Goal: Task Accomplishment & Management: Manage account settings

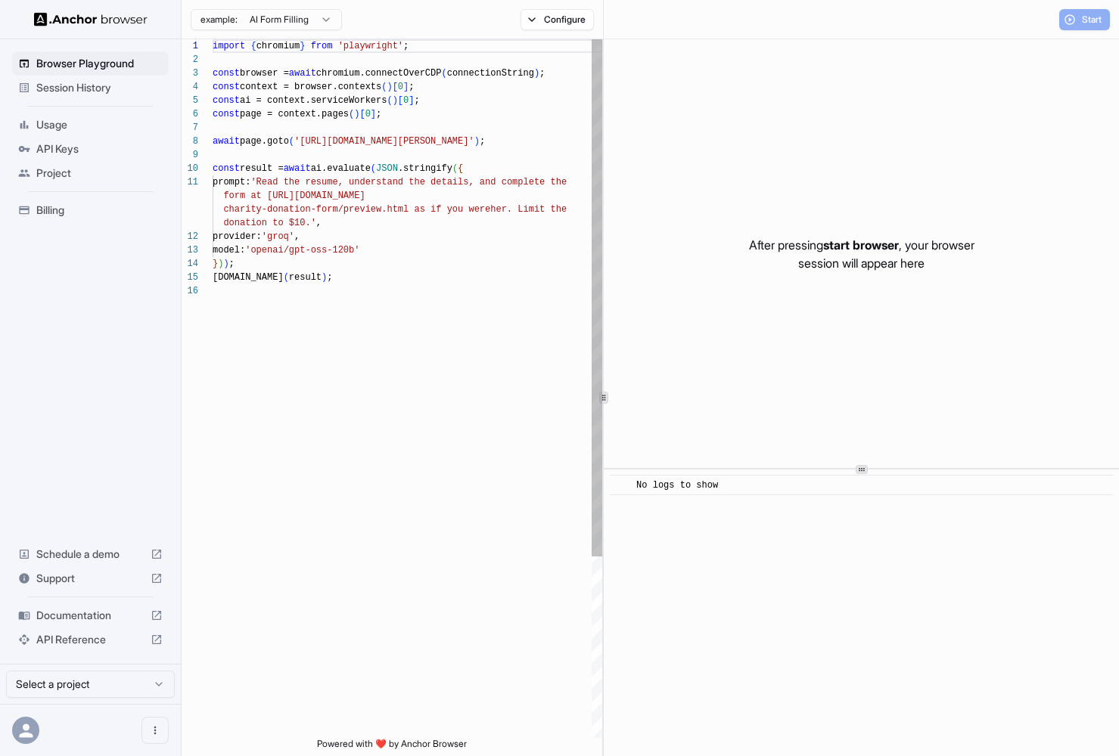
scroll to position [136, 0]
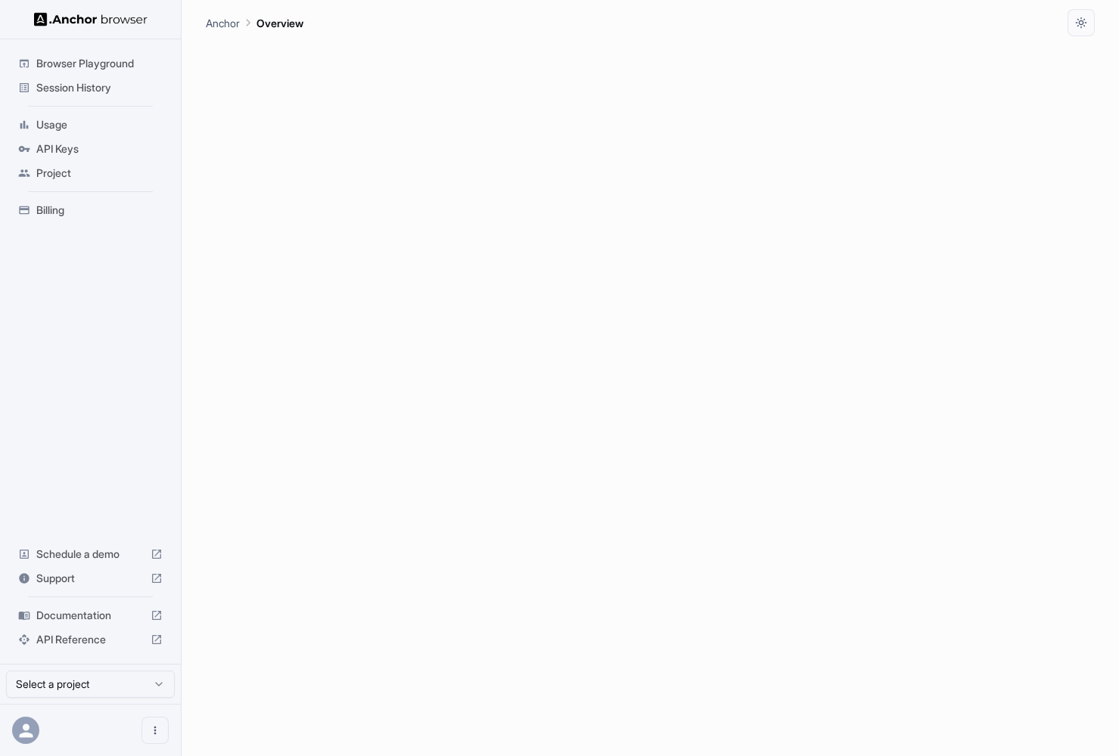
click at [63, 149] on span "API Keys" at bounding box center [99, 148] width 126 height 15
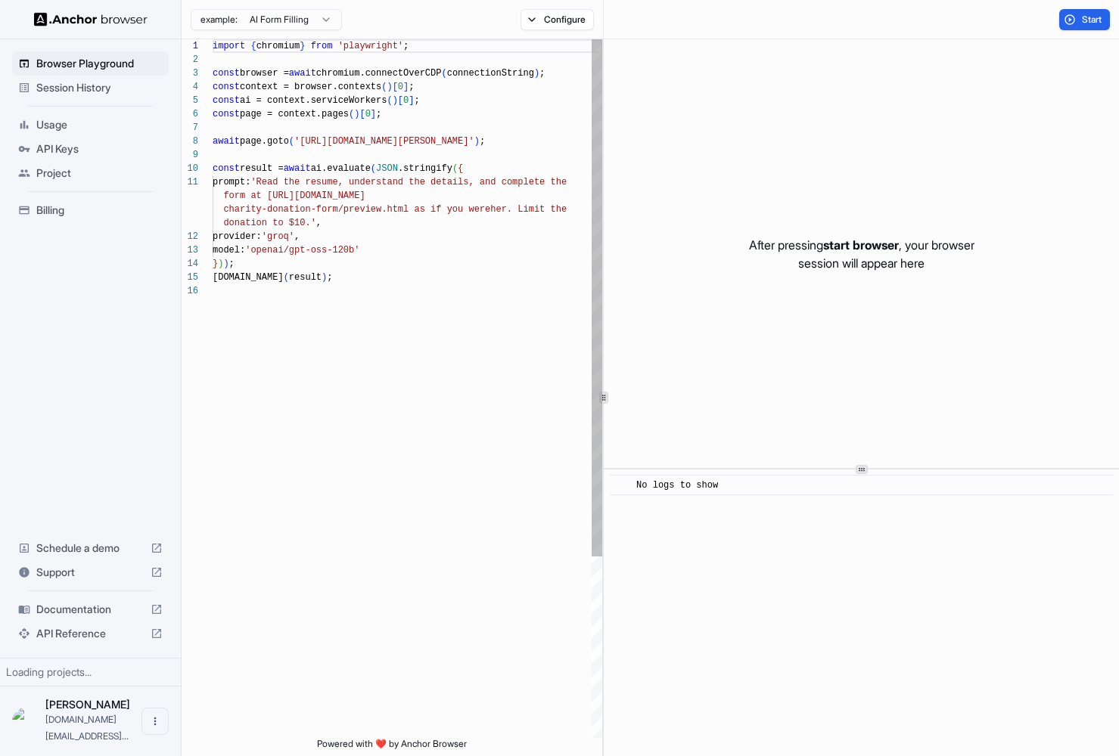
scroll to position [136, 0]
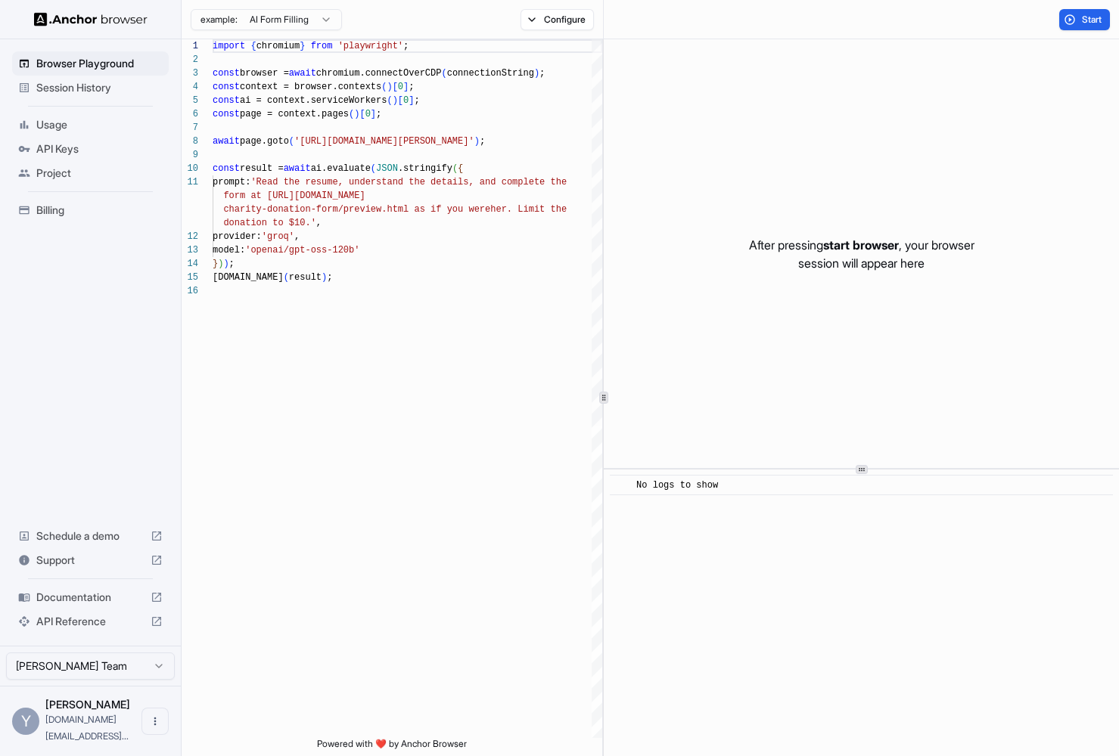
click at [45, 170] on span "Project" at bounding box center [99, 173] width 126 height 15
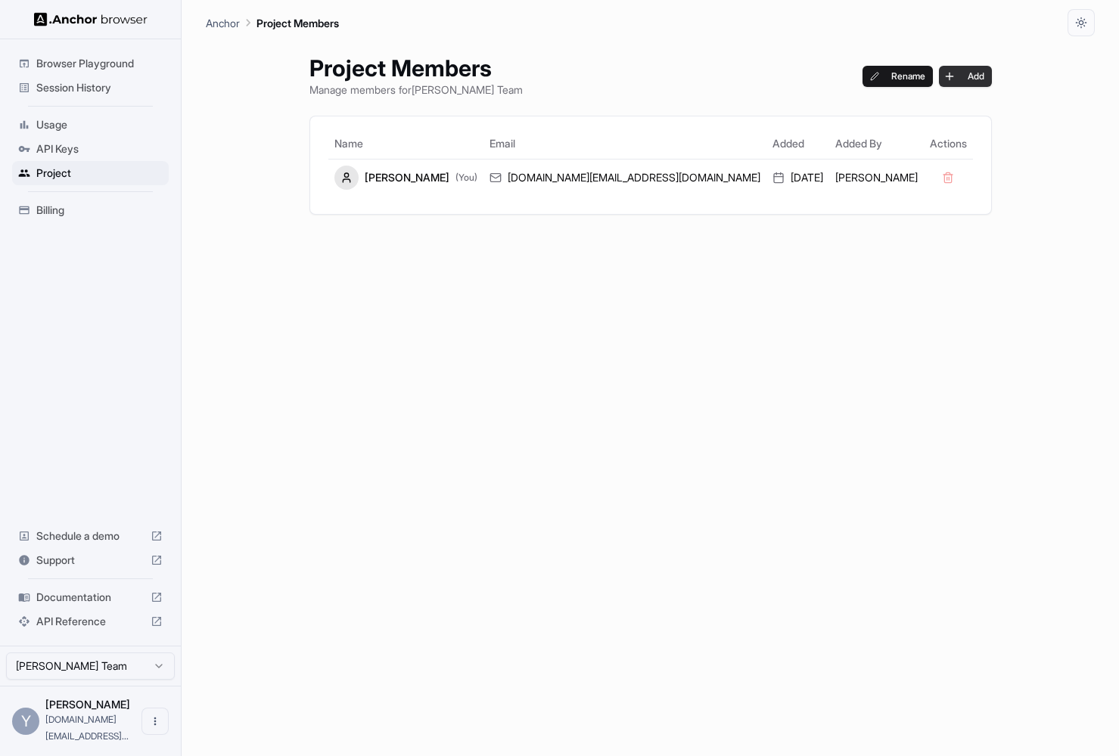
click at [939, 73] on button "Add" at bounding box center [965, 76] width 53 height 21
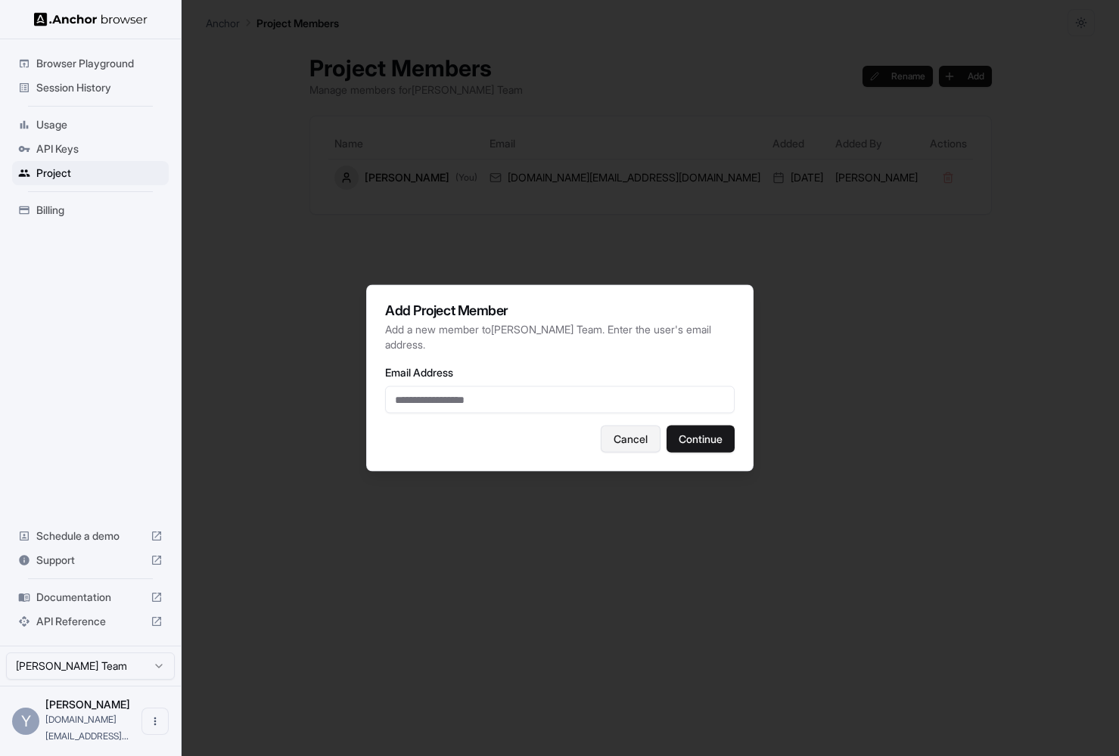
click at [620, 432] on button "Cancel" at bounding box center [631, 439] width 60 height 27
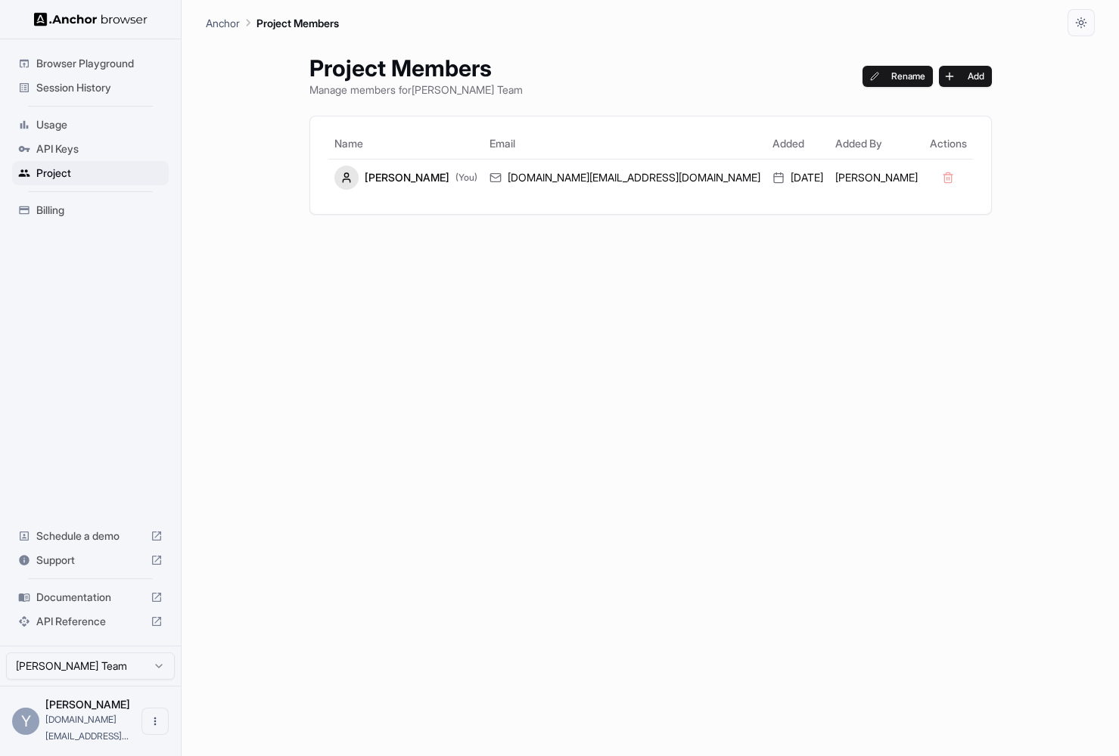
click at [50, 131] on span "Usage" at bounding box center [99, 124] width 126 height 15
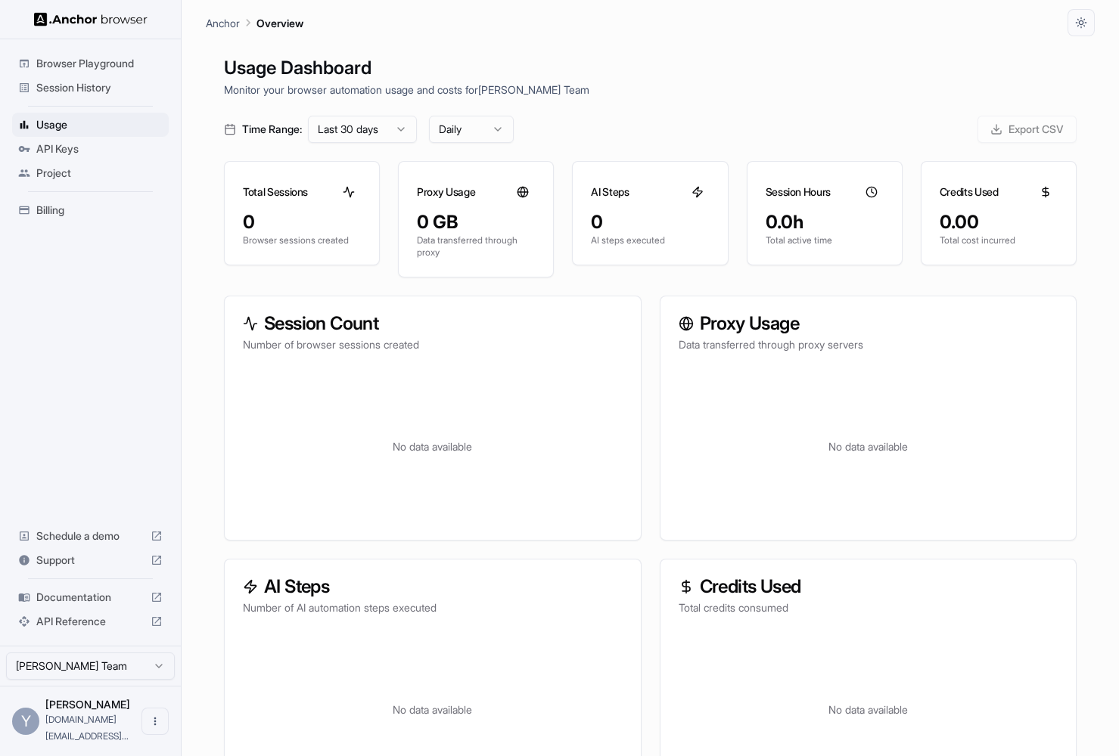
click at [52, 156] on span "API Keys" at bounding box center [99, 148] width 126 height 15
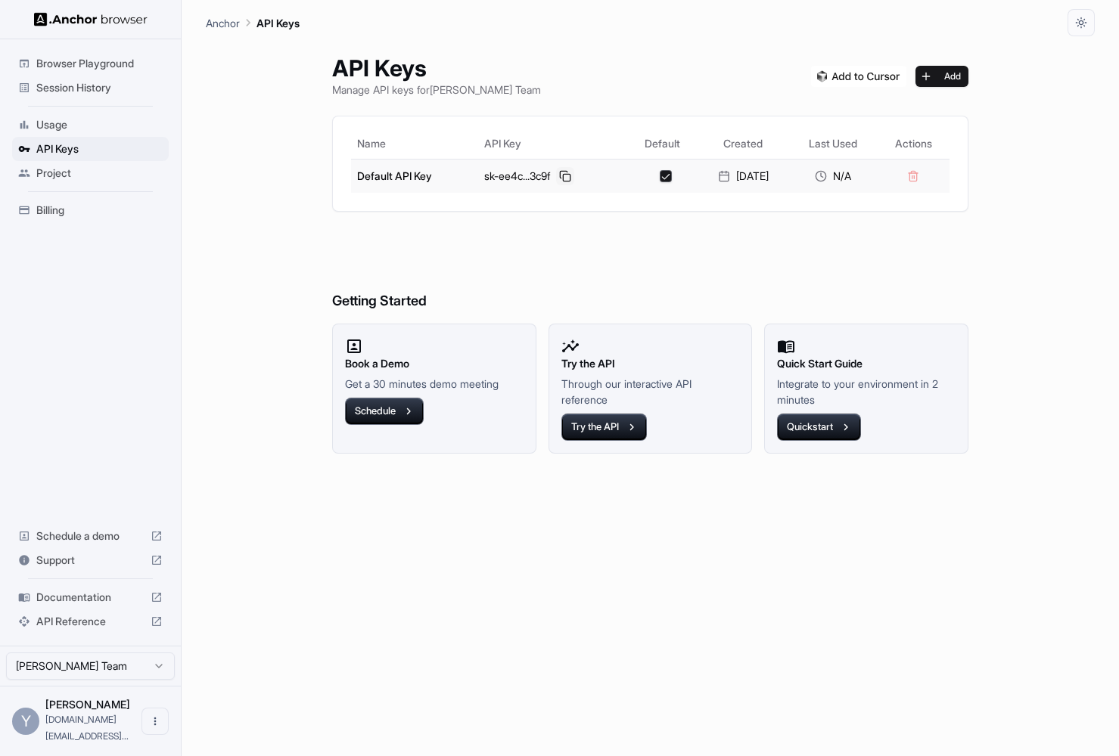
click at [556, 178] on button at bounding box center [565, 176] width 18 height 18
